Goal: Transaction & Acquisition: Purchase product/service

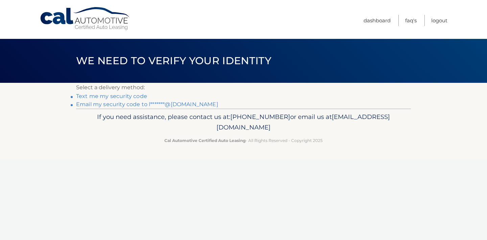
click at [99, 96] on link "Text me my security code" at bounding box center [111, 96] width 71 height 6
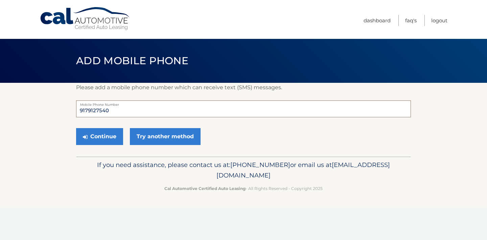
click at [116, 112] on input "9179127540" at bounding box center [243, 108] width 335 height 17
click at [108, 135] on button "Continue" at bounding box center [99, 136] width 47 height 17
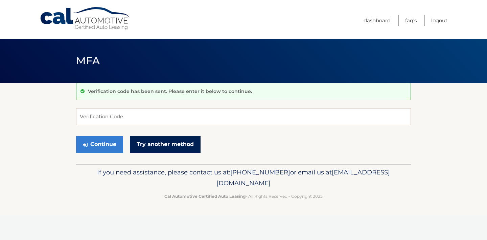
click at [154, 145] on link "Try another method" at bounding box center [165, 144] width 71 height 17
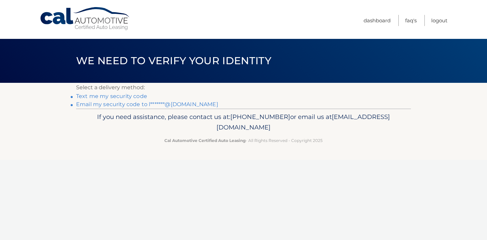
click at [135, 104] on link "Email my security code to l*******@gmail.com" at bounding box center [147, 104] width 142 height 6
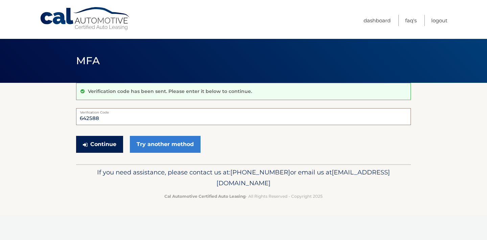
type input "642588"
click at [113, 143] on button "Continue" at bounding box center [99, 144] width 47 height 17
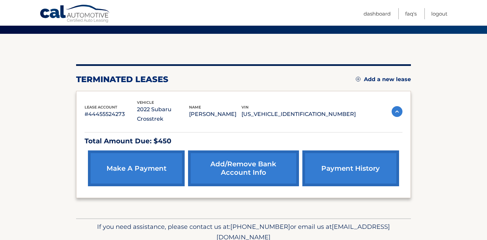
scroll to position [58, 0]
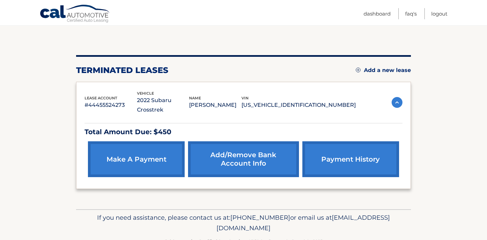
click at [117, 164] on link "make a payment" at bounding box center [136, 159] width 97 height 36
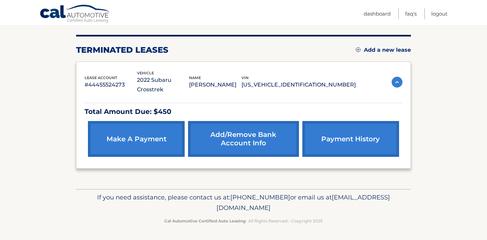
scroll to position [78, 0]
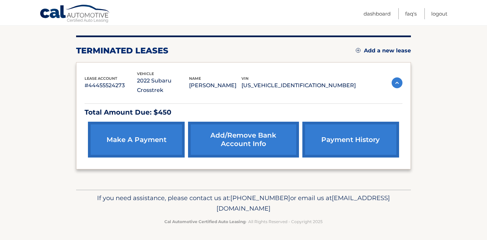
click at [141, 137] on link "make a payment" at bounding box center [136, 140] width 97 height 36
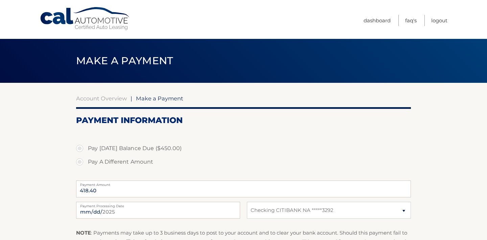
select select "OGJhMWNkMTAtNWRhNi00YWU0LTg3NDEtMDgyZTdmZDIxZWQx"
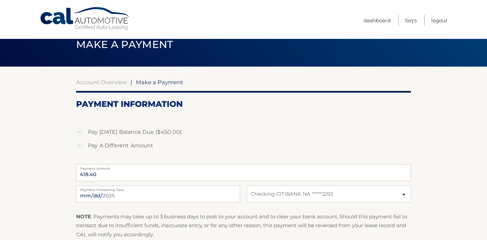
scroll to position [17, 0]
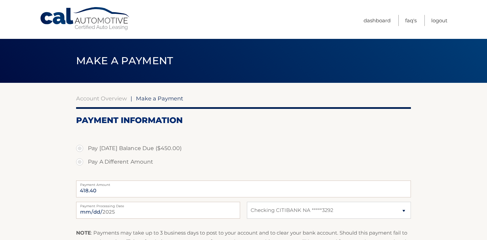
select select "OGJhMWNkMTAtNWRhNi00YWU0LTg3NDEtMDgyZTdmZDIxZWQx"
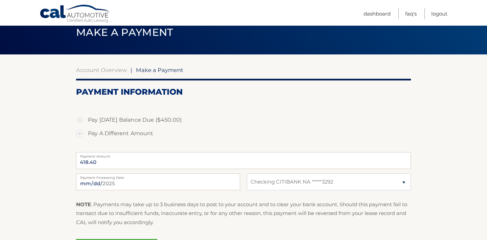
scroll to position [28, 0]
click at [82, 120] on label "Pay [DATE] Balance Due ($450.00)" at bounding box center [243, 120] width 335 height 14
click at [82, 120] on input "Pay [DATE] Balance Due ($450.00)" at bounding box center [82, 118] width 7 height 11
radio input "true"
type input "450.00"
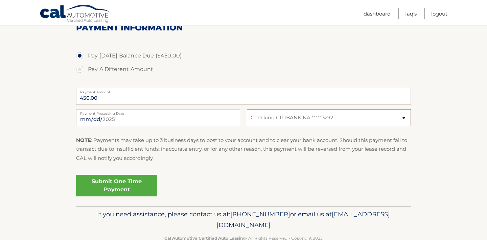
scroll to position [94, 0]
